Goal: Find specific page/section: Find specific page/section

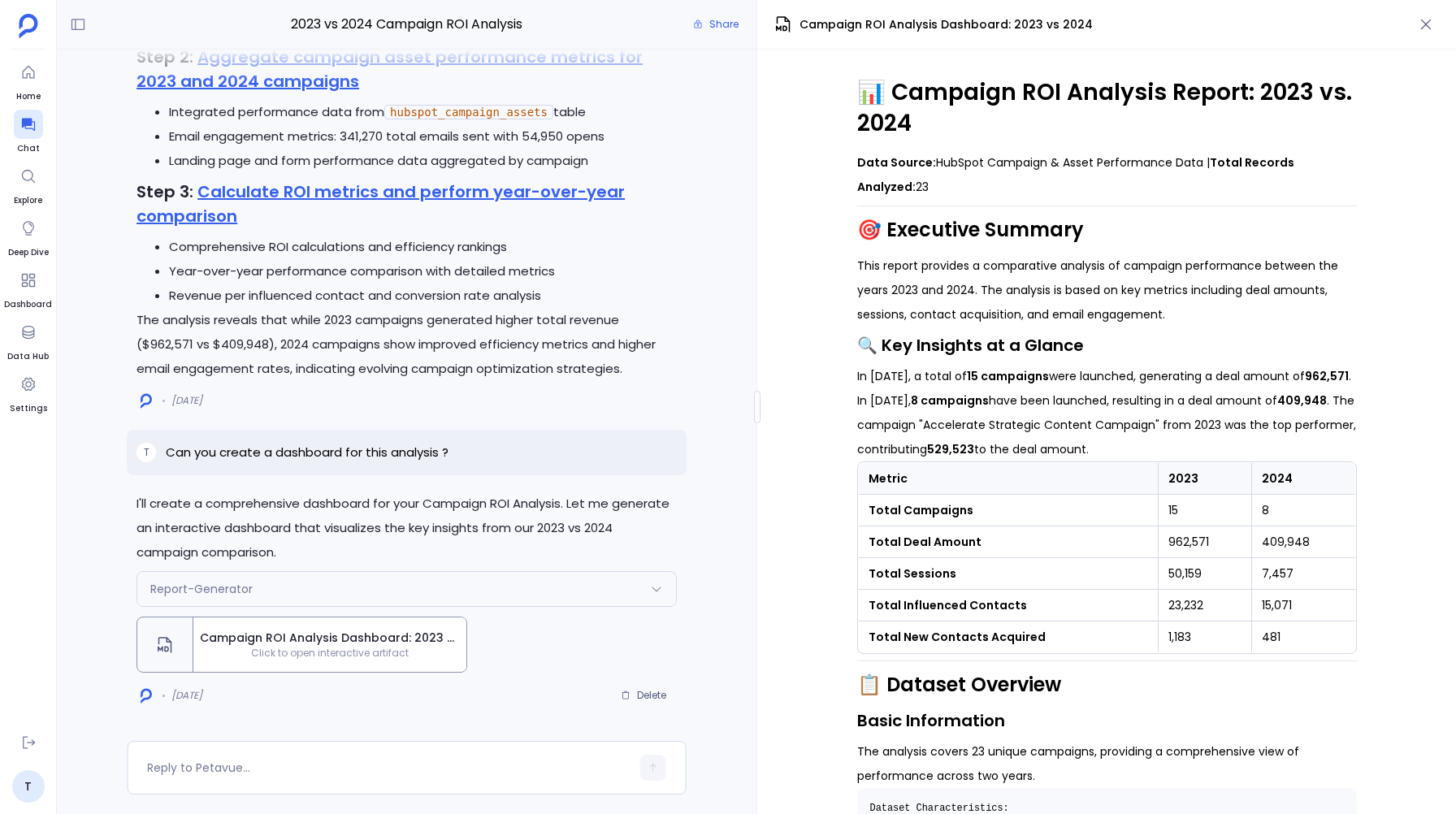
scroll to position [123, 0]
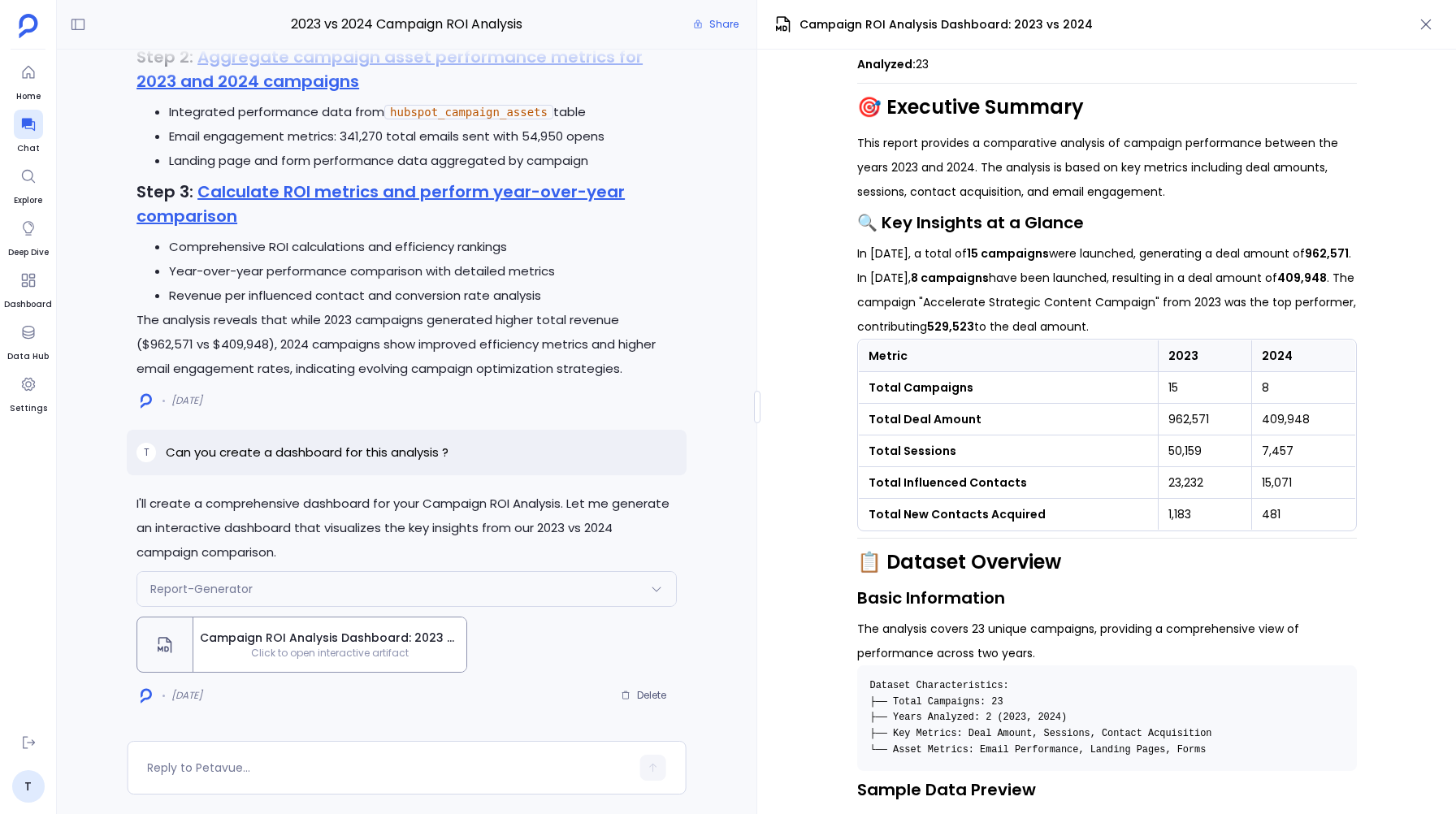
click at [758, 518] on div "2023 vs 2024 Campaign ROI Analysis Share I'll create a comprehensive dashboard …" at bounding box center [756, 407] width 1399 height 814
click at [688, 490] on div "I'll create a comprehensive dashboard for your Campaign ROI Analysis. Let me ge…" at bounding box center [407, 395] width 700 height 691
